Goal: Task Accomplishment & Management: Complete application form

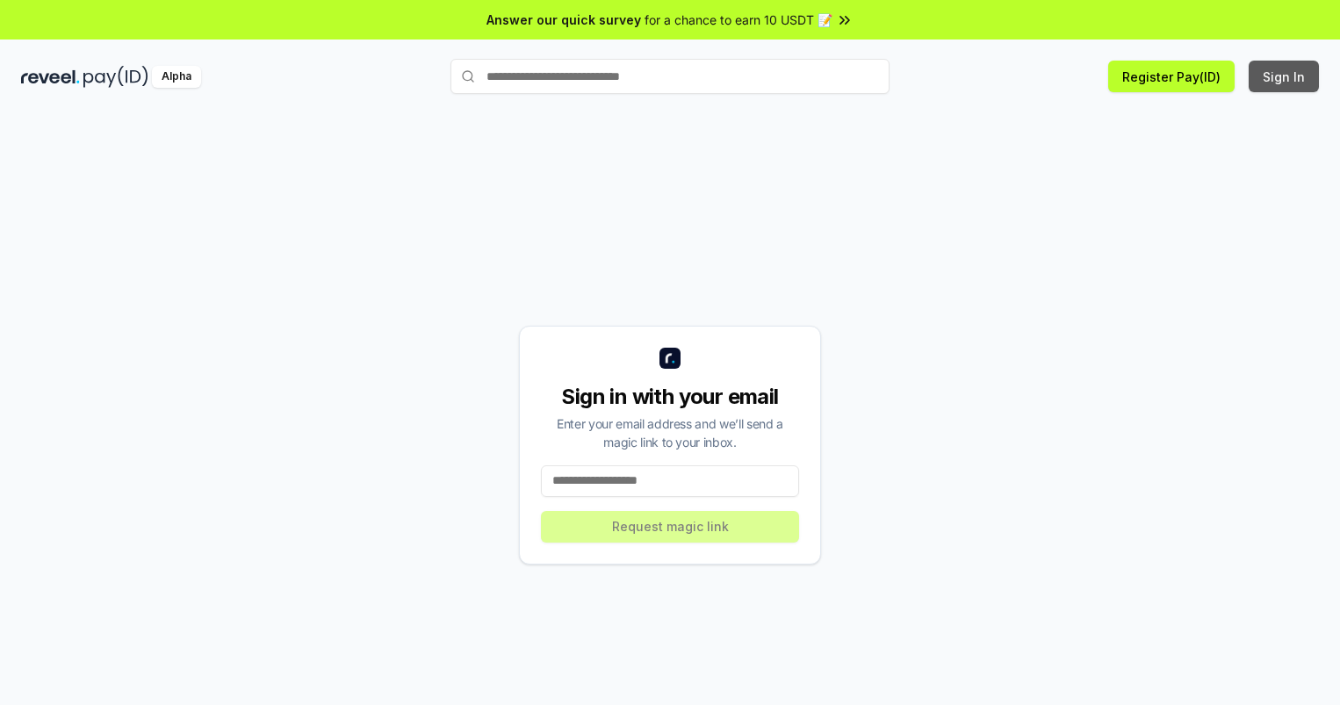
click at [1285, 76] on button "Sign In" at bounding box center [1284, 77] width 70 height 32
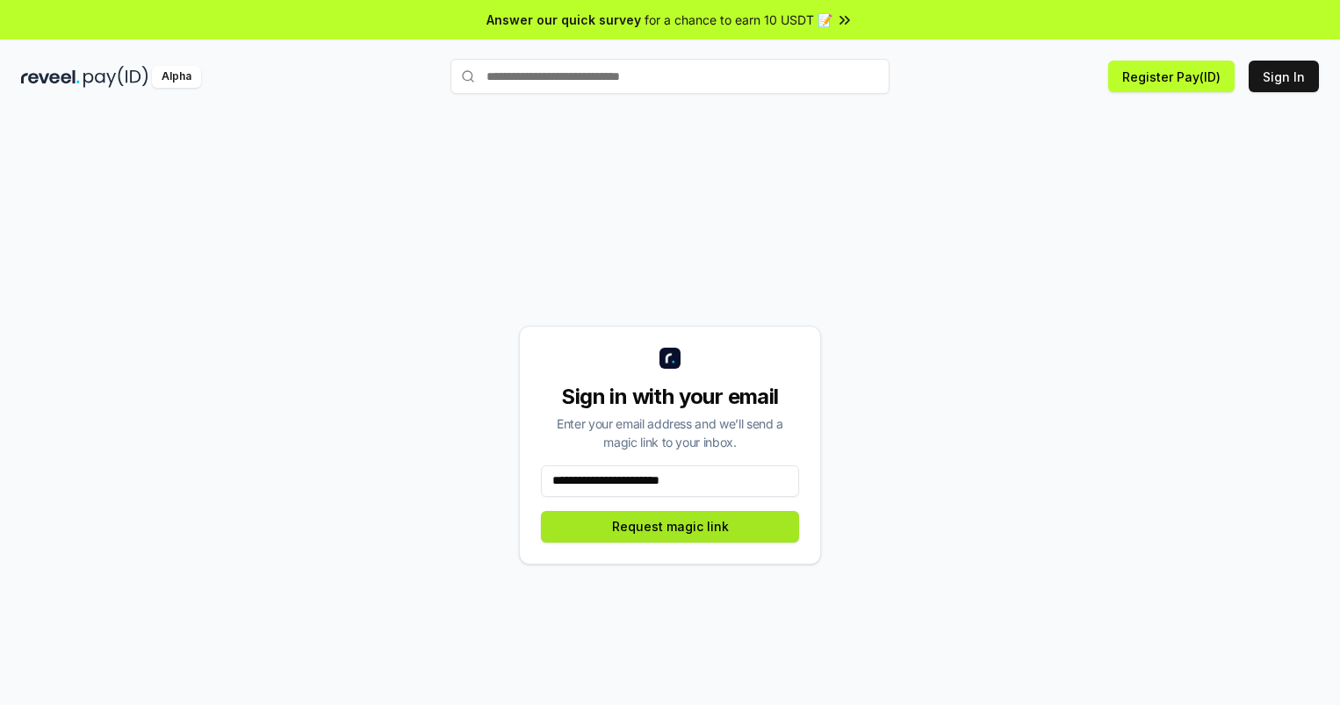
type input "**********"
click at [670, 526] on button "Request magic link" at bounding box center [670, 527] width 258 height 32
